Goal: Transaction & Acquisition: Purchase product/service

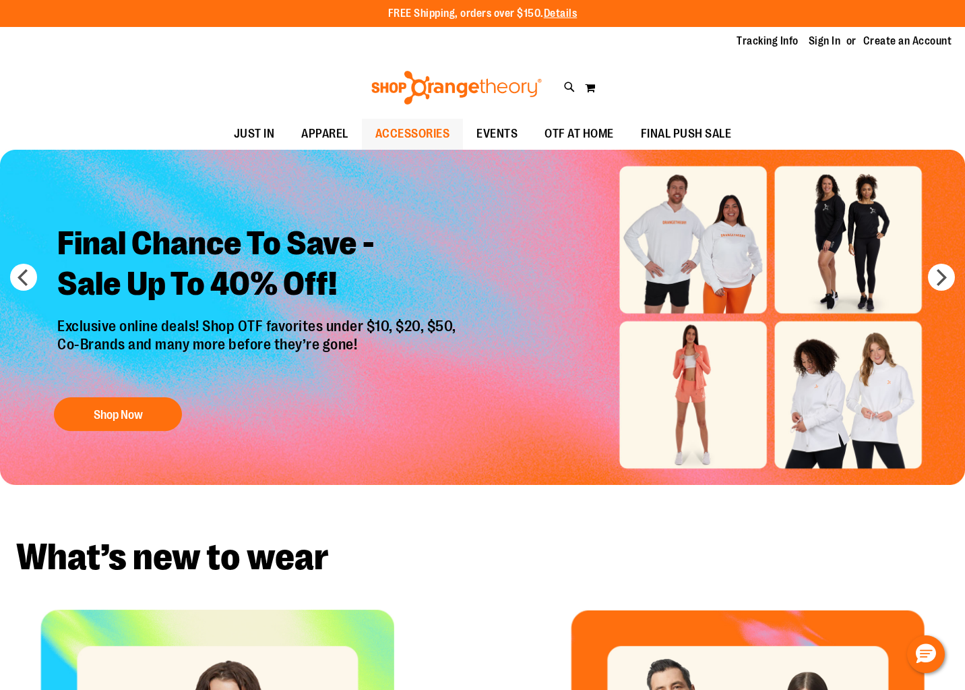
click at [407, 133] on span "ACCESSORIES" at bounding box center [412, 134] width 75 height 30
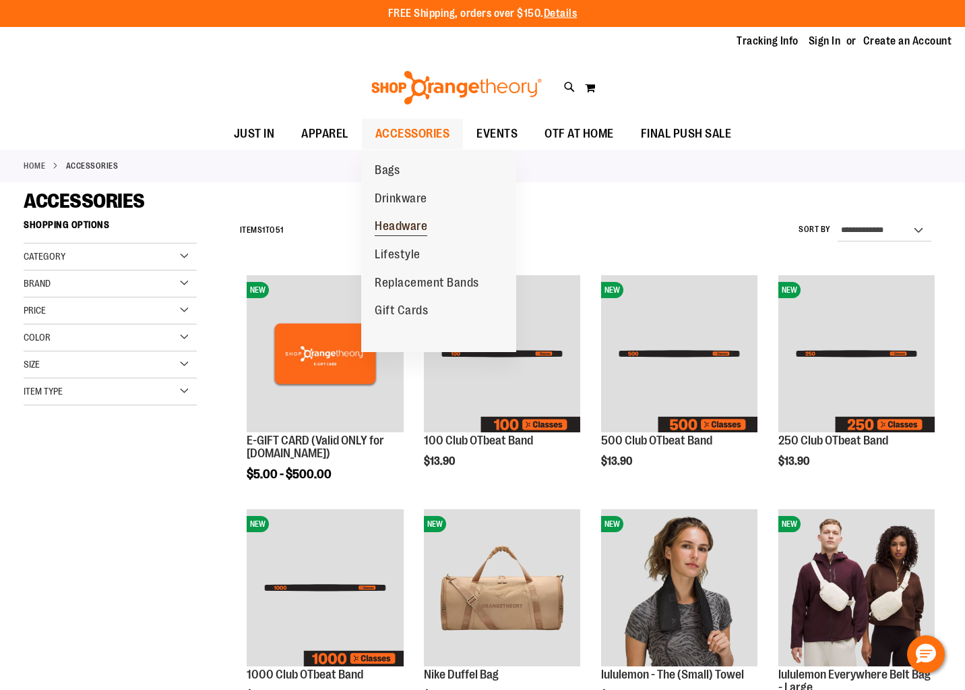
type input "**********"
click at [416, 231] on span "Headware" at bounding box center [401, 227] width 53 height 17
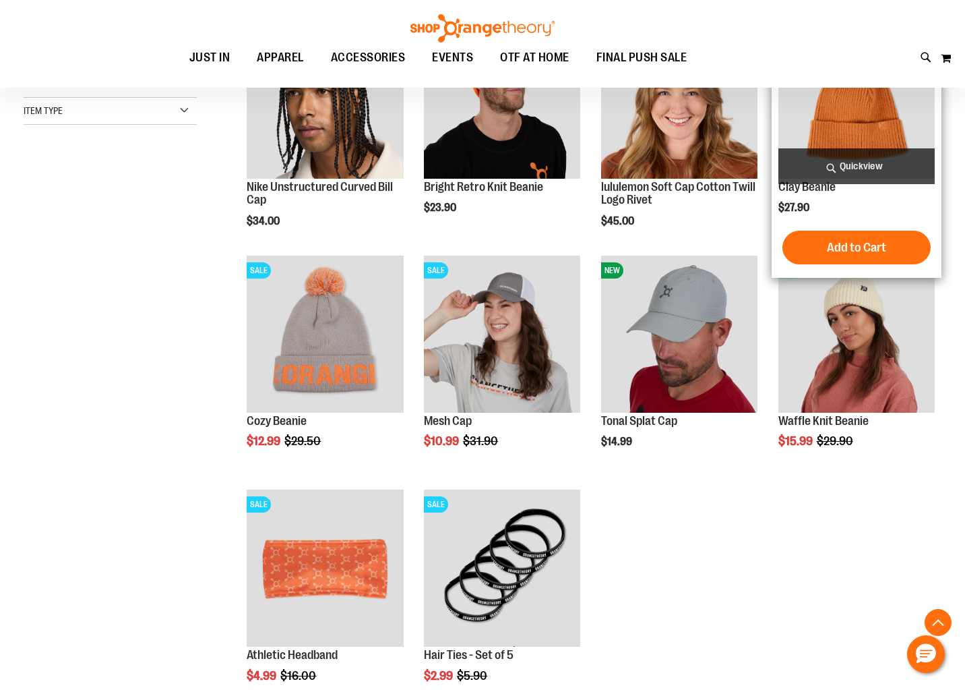
scroll to position [340, 0]
